Goal: Transaction & Acquisition: Subscribe to service/newsletter

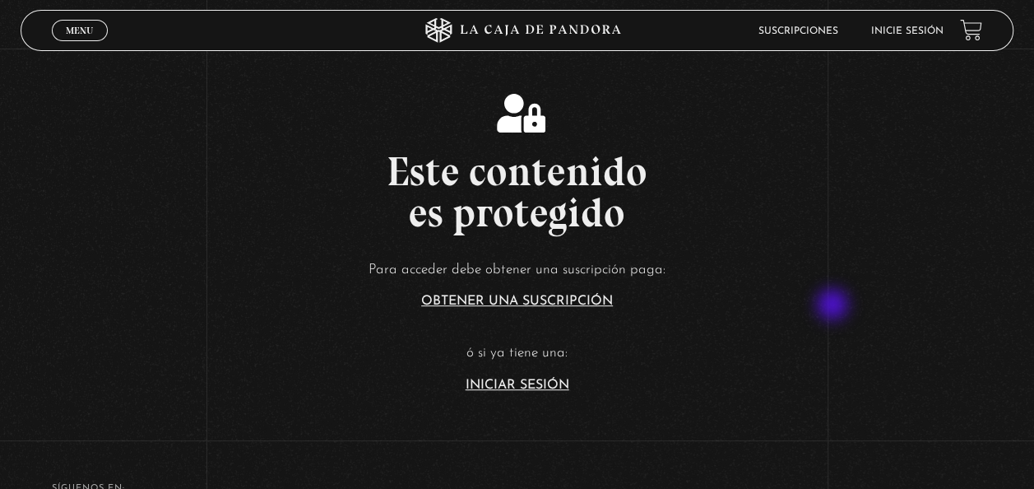
scroll to position [230, 0]
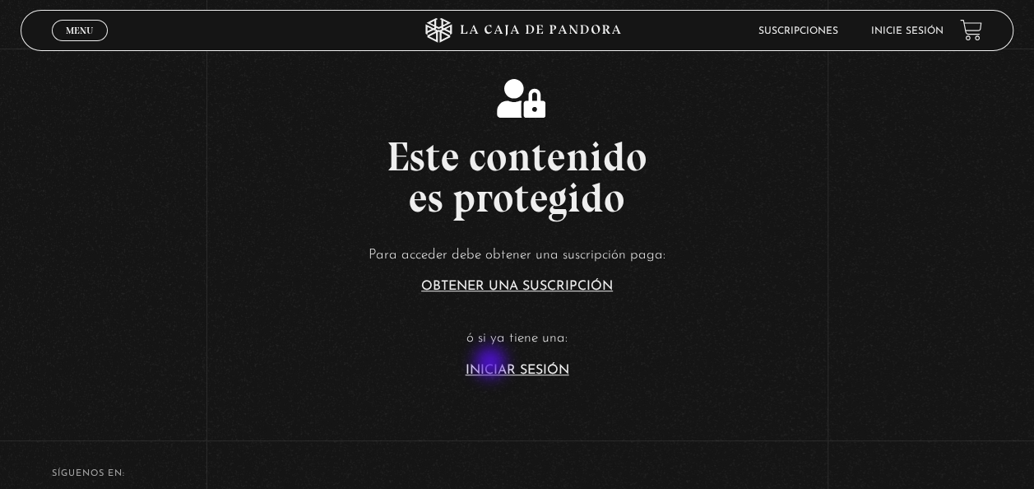
click at [492, 364] on link "Iniciar Sesión" at bounding box center [518, 370] width 104 height 13
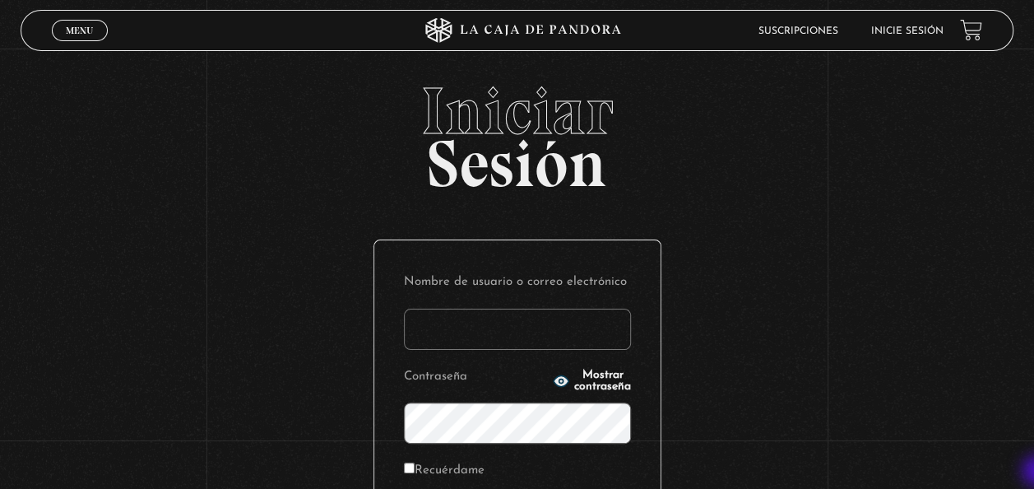
type input "[EMAIL_ADDRESS][DOMAIN_NAME]"
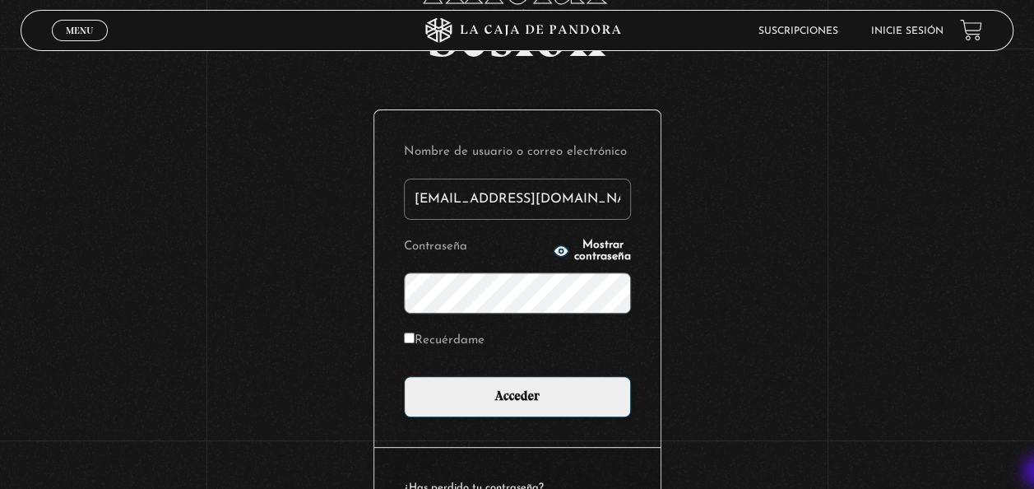
scroll to position [132, 0]
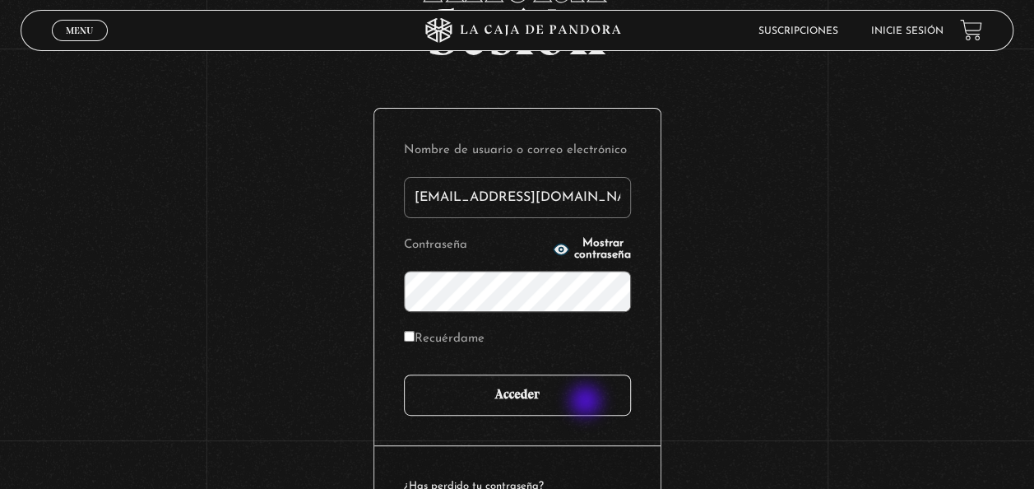
click at [588, 402] on input "Acceder" at bounding box center [517, 394] width 227 height 41
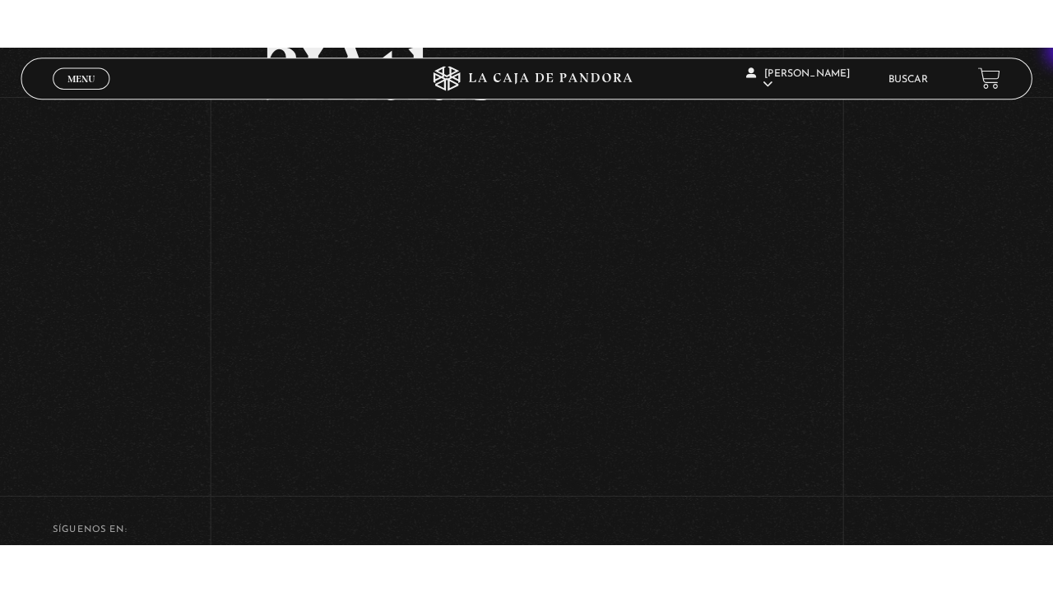
scroll to position [123, 0]
